Goal: Contribute content: Add original content to the website for others to see

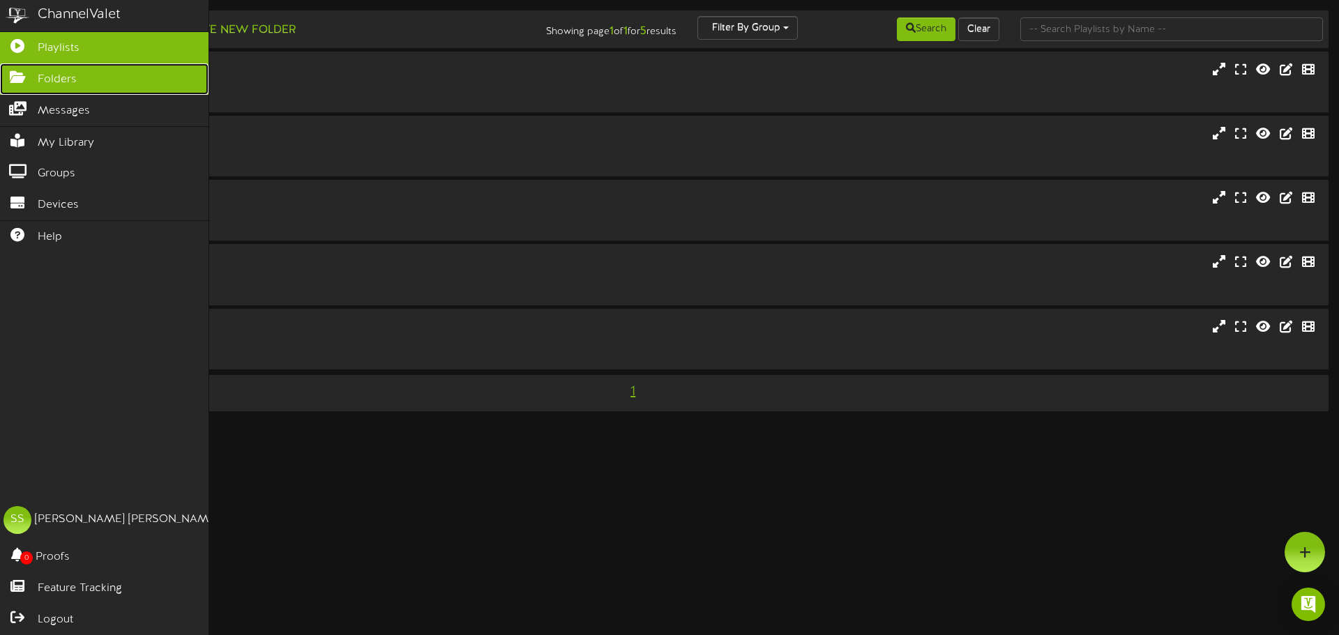
click at [24, 84] on link "Folders" at bounding box center [104, 78] width 208 height 31
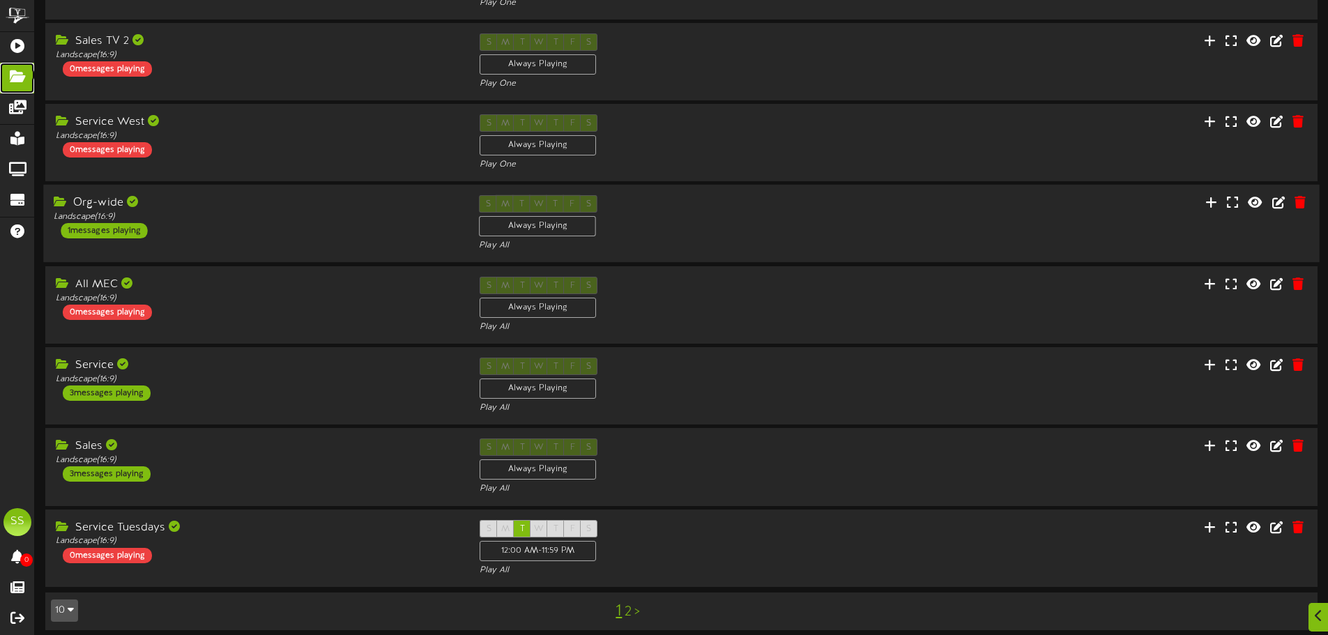
scroll to position [291, 0]
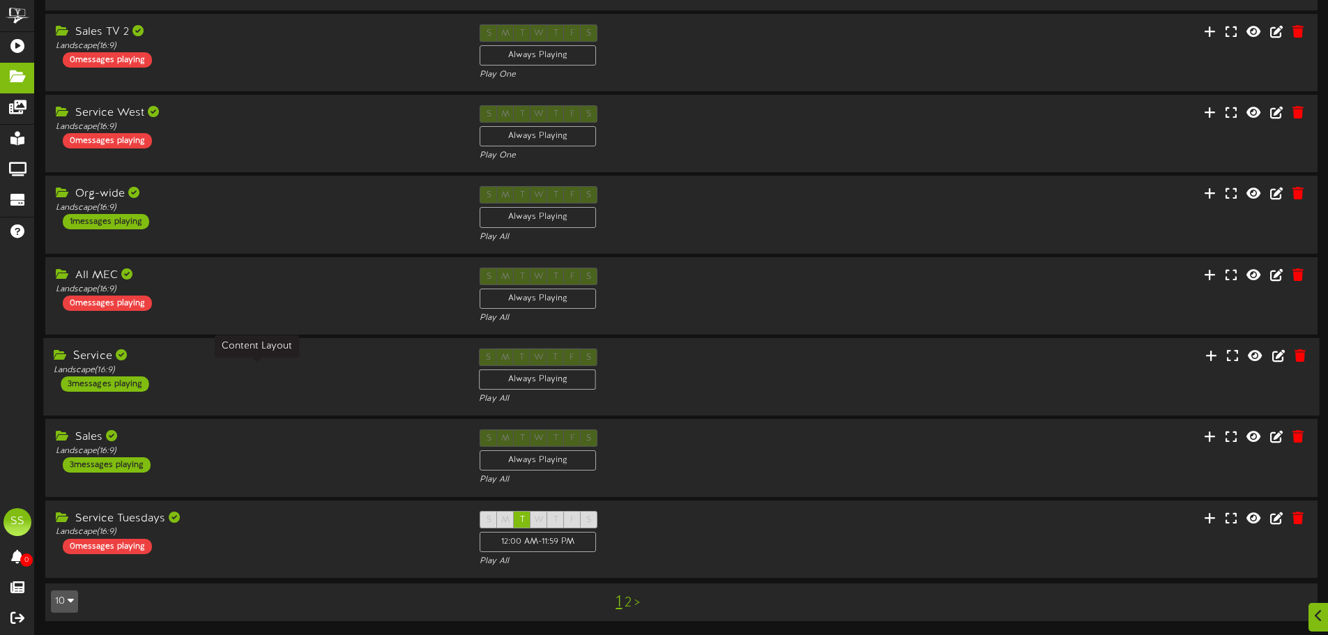
click at [297, 371] on div "Landscape ( 16:9 )" at bounding box center [256, 371] width 404 height 12
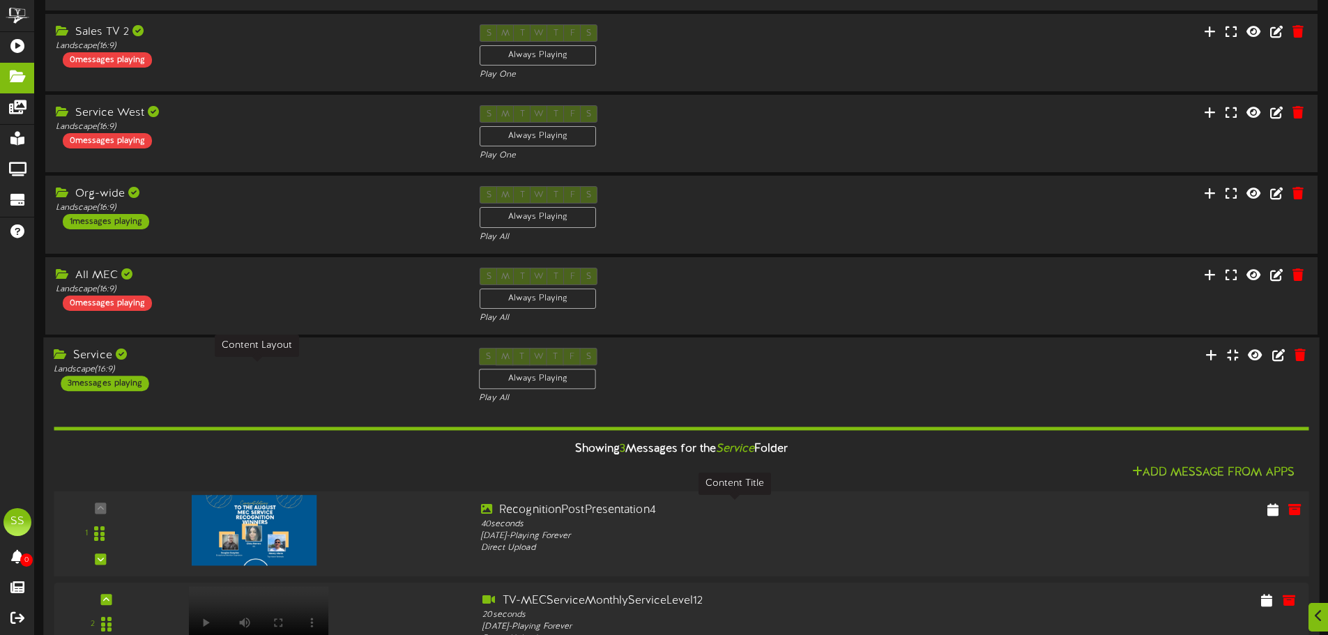
scroll to position [501, 0]
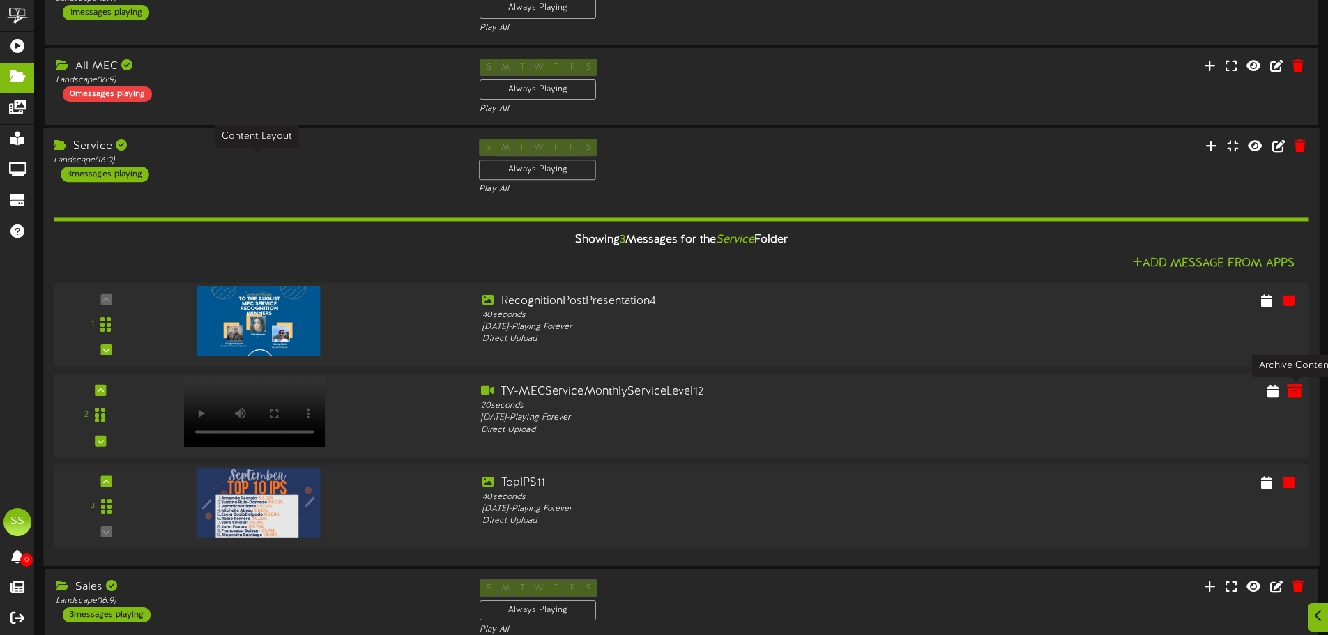
click at [1299, 396] on icon at bounding box center [1294, 390] width 15 height 15
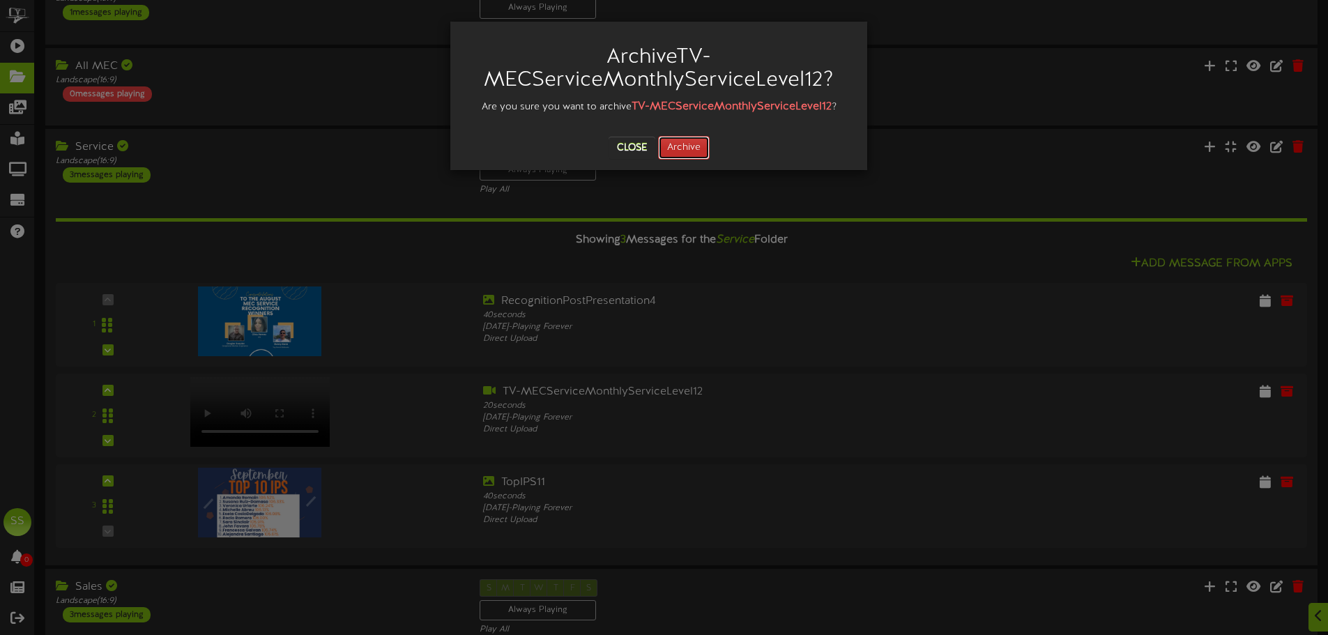
click at [696, 149] on button "Archive" at bounding box center [684, 148] width 52 height 24
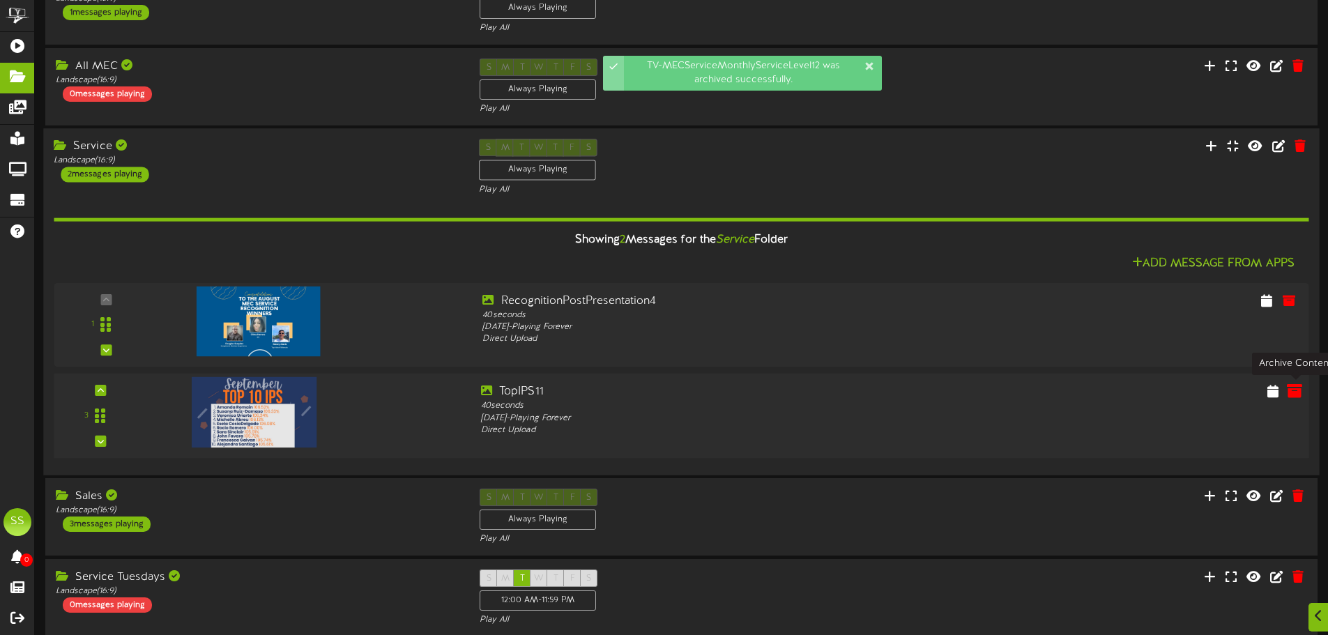
click at [1296, 395] on icon at bounding box center [1294, 390] width 15 height 15
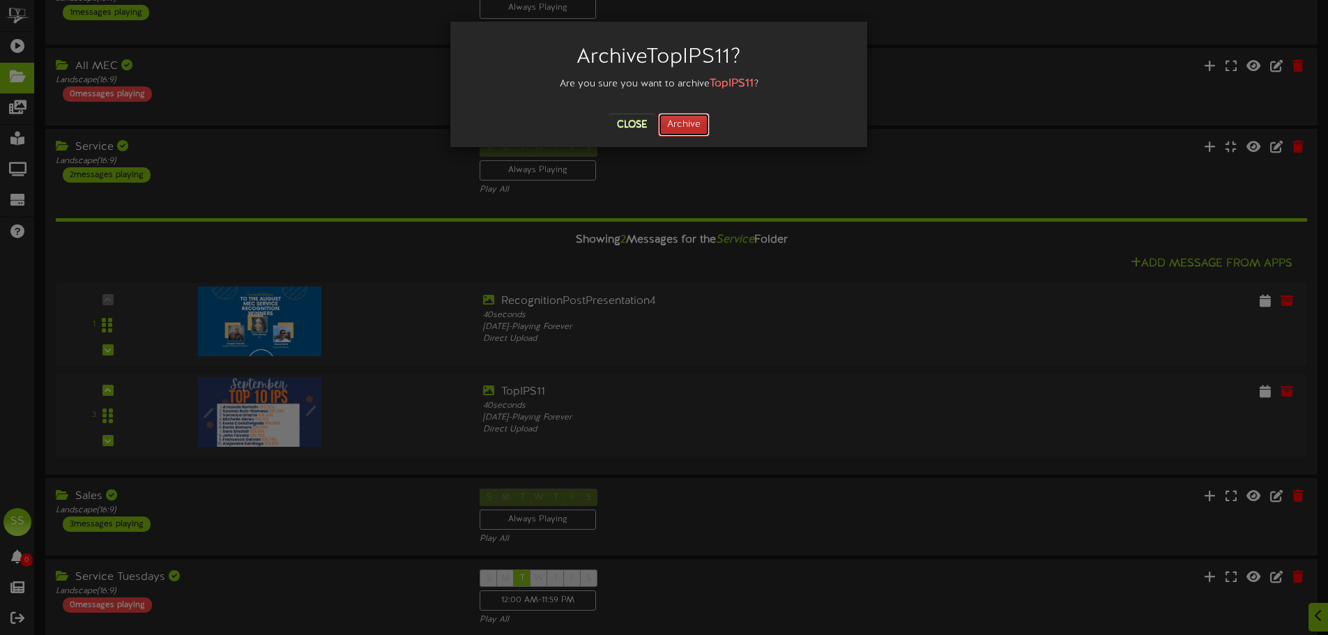
click at [682, 123] on button "Archive" at bounding box center [684, 125] width 52 height 24
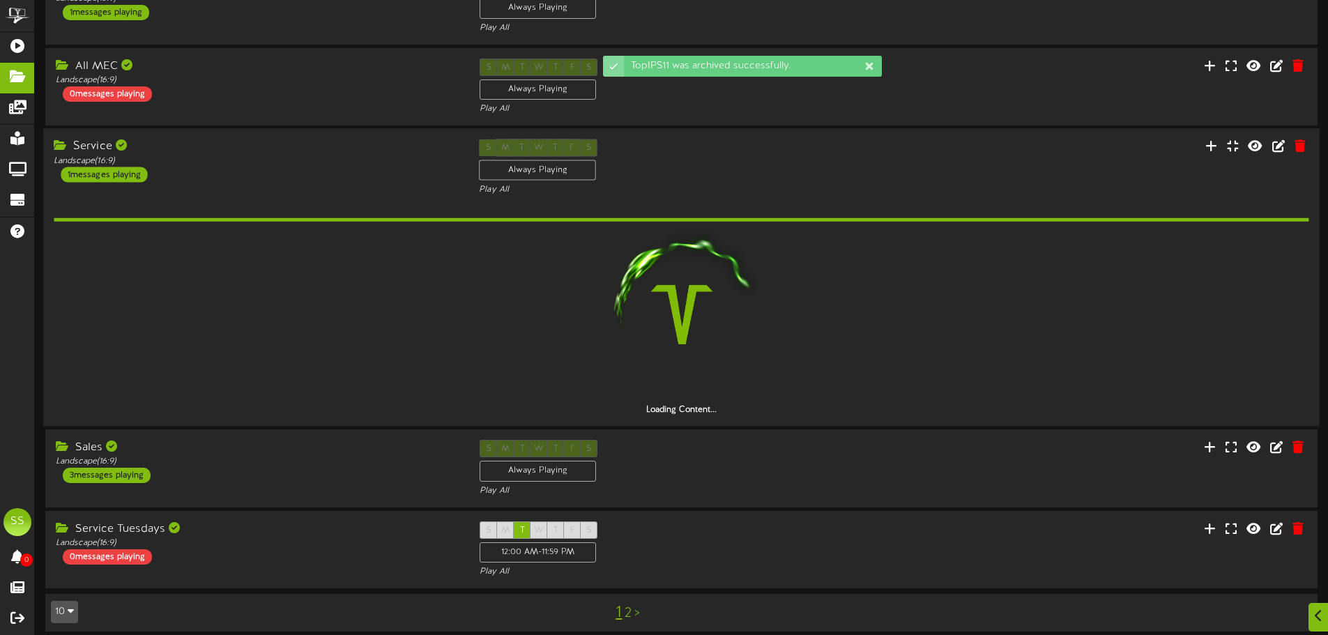
scroll to position [469, 0]
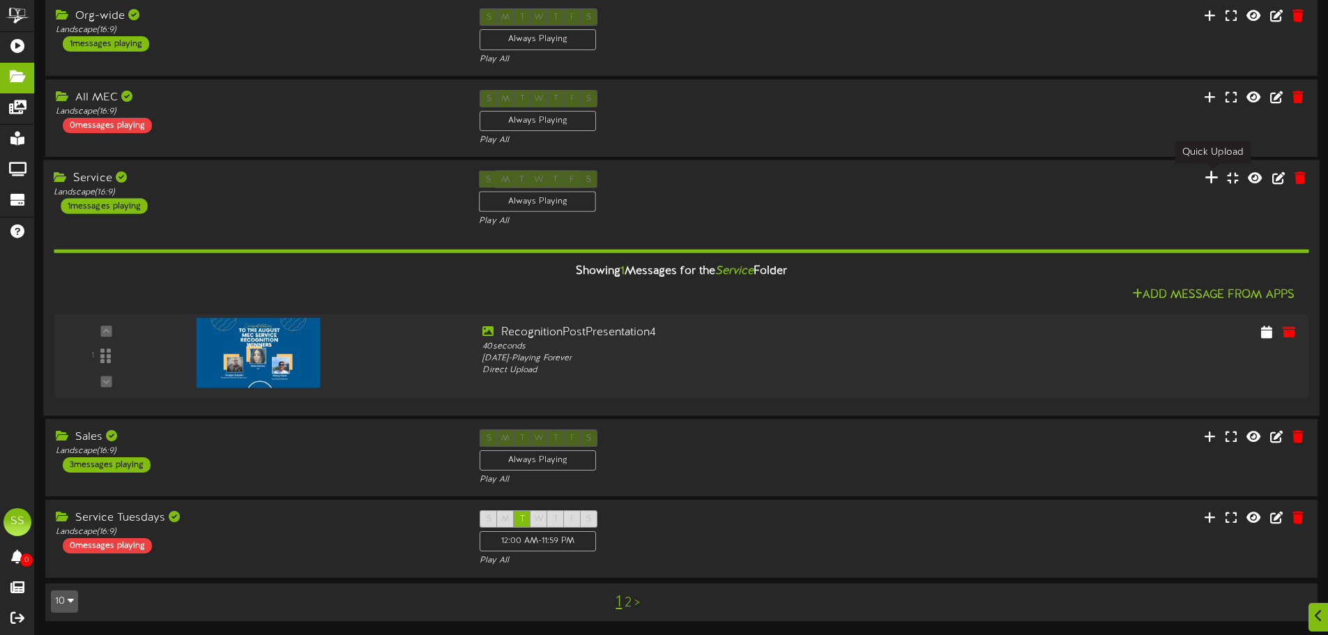
click at [1209, 174] on icon at bounding box center [1212, 176] width 14 height 15
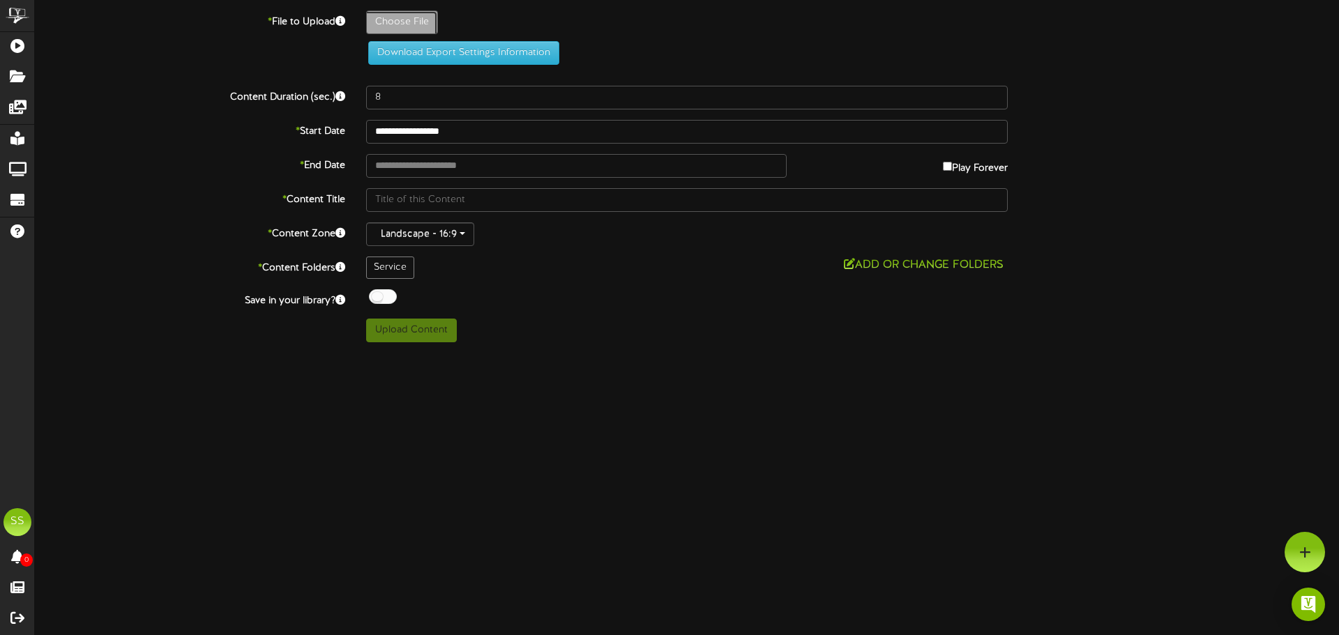
type input "**********"
type input "TopIPS12"
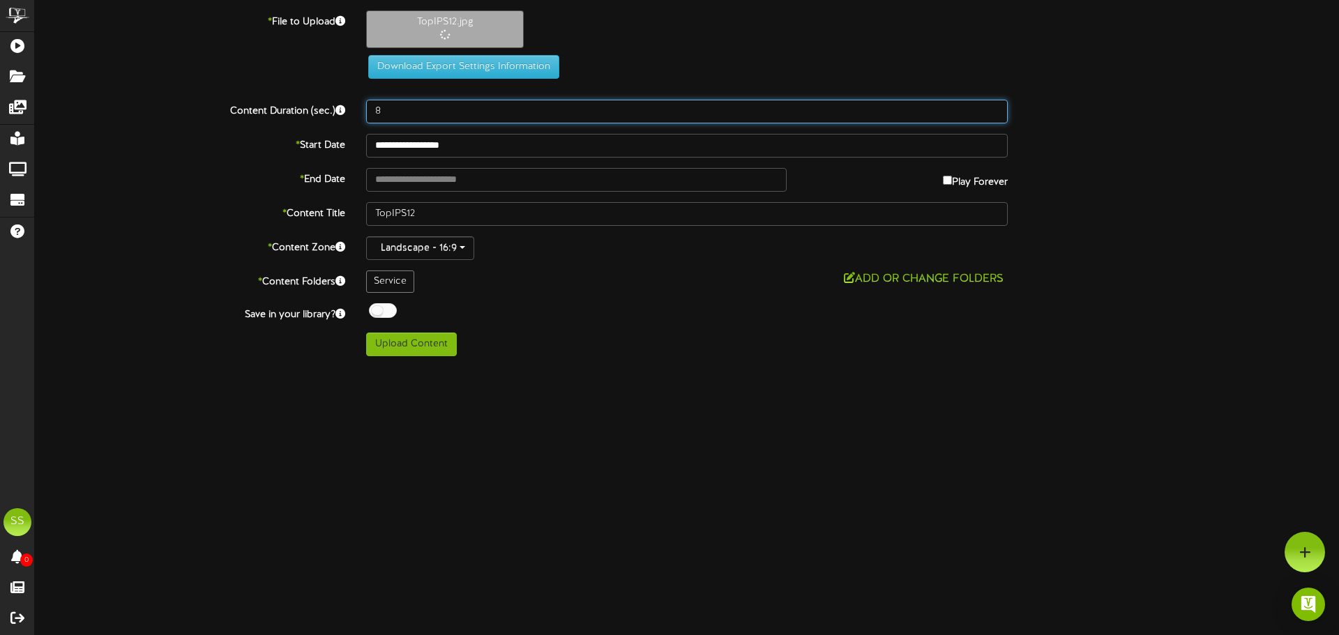
drag, startPoint x: 412, startPoint y: 117, endPoint x: 198, endPoint y: 76, distance: 218.0
click at [198, 76] on div "**********" at bounding box center [687, 183] width 1304 height 346
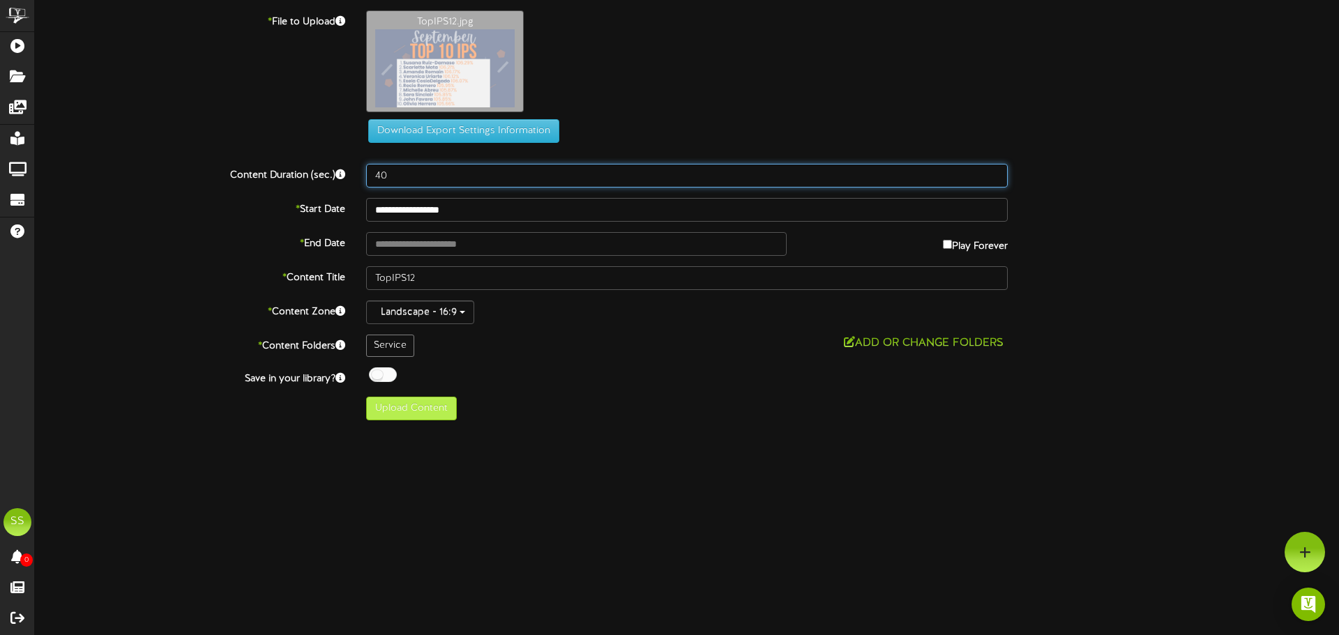
type input "40"
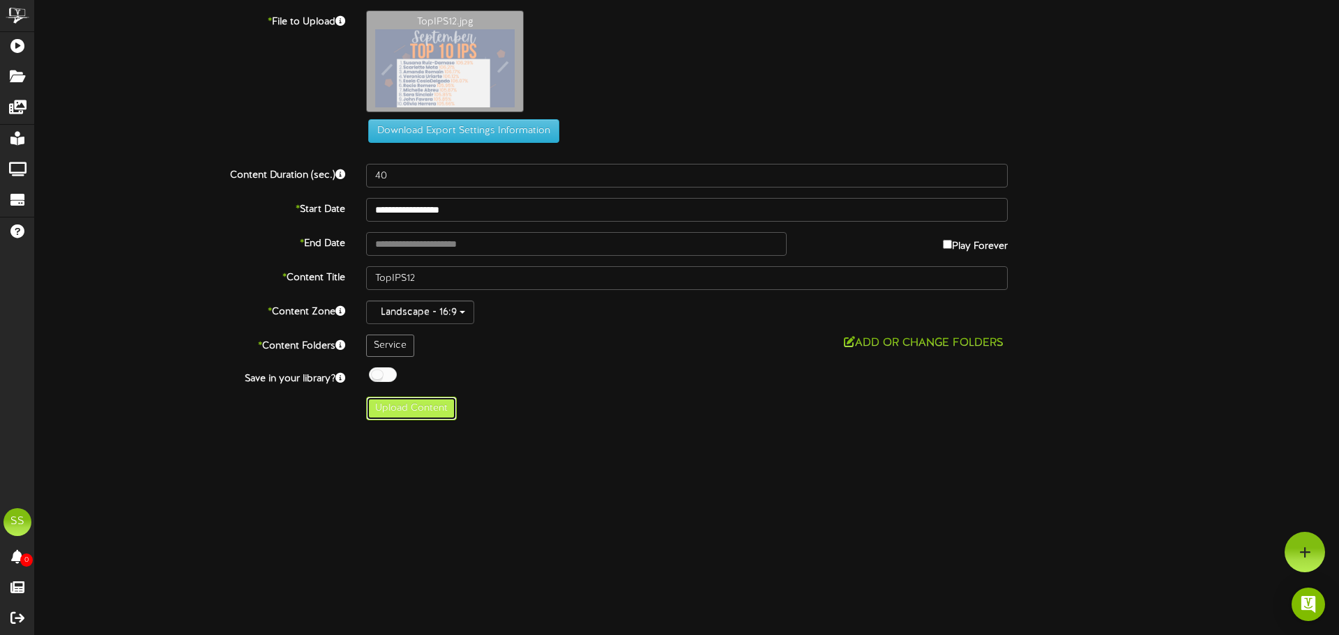
click at [405, 404] on button "Upload Content" at bounding box center [411, 409] width 91 height 24
type input "**********"
